Goal: Find specific page/section: Find specific page/section

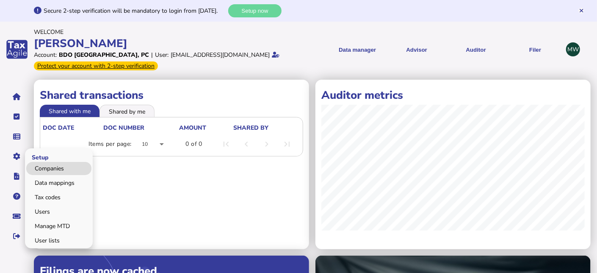
click at [52, 169] on link "Companies" at bounding box center [58, 168] width 65 height 13
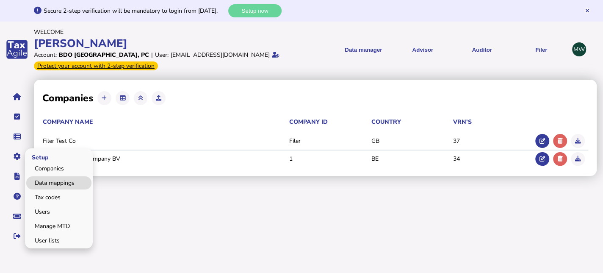
click at [56, 180] on link "Data mappings" at bounding box center [58, 182] width 65 height 13
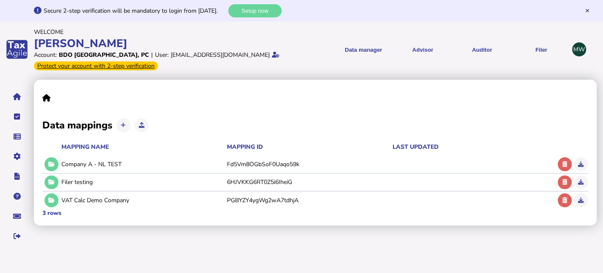
click at [394, 27] on header "Welcome Matt Account: BDO [GEOGRAPHIC_DATA], PC | User: [EMAIL_ADDRESS][DOMAIN_…" at bounding box center [314, 49] width 561 height 47
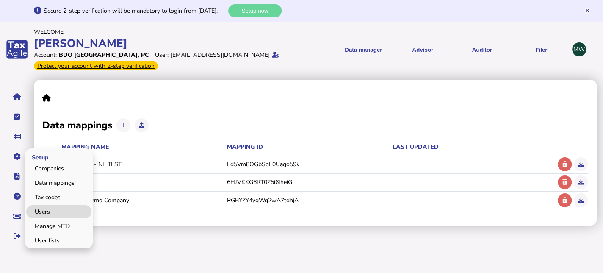
click at [47, 210] on link "Users" at bounding box center [58, 211] width 65 height 13
